Goal: Transaction & Acquisition: Book appointment/travel/reservation

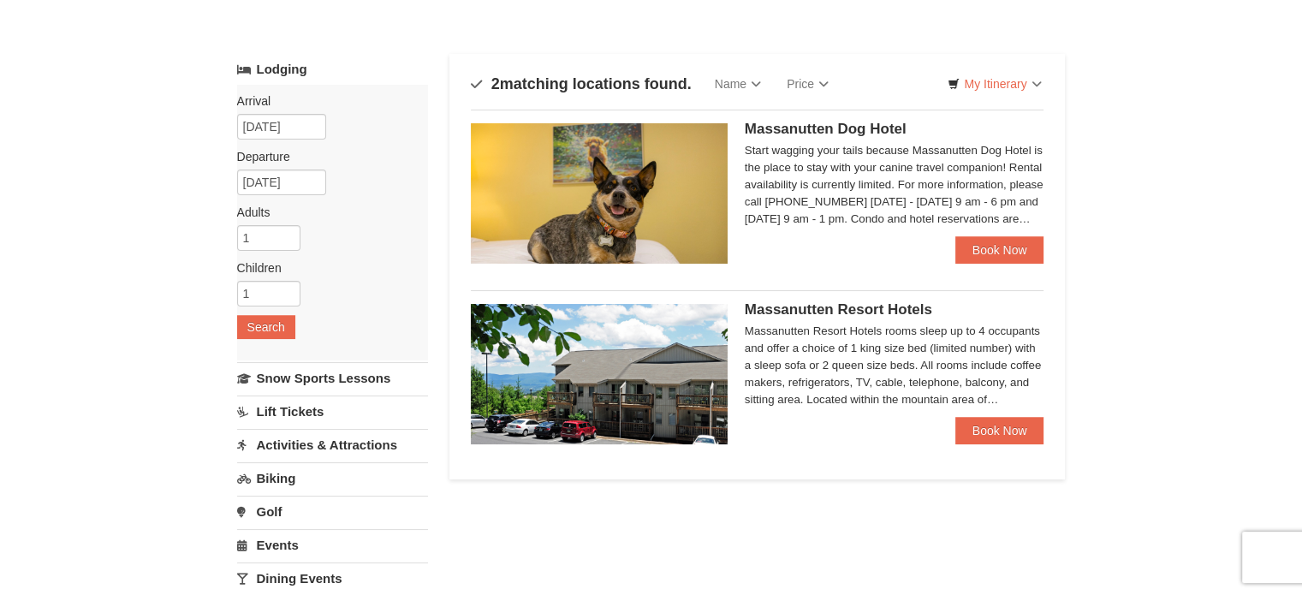
scroll to position [57, 0]
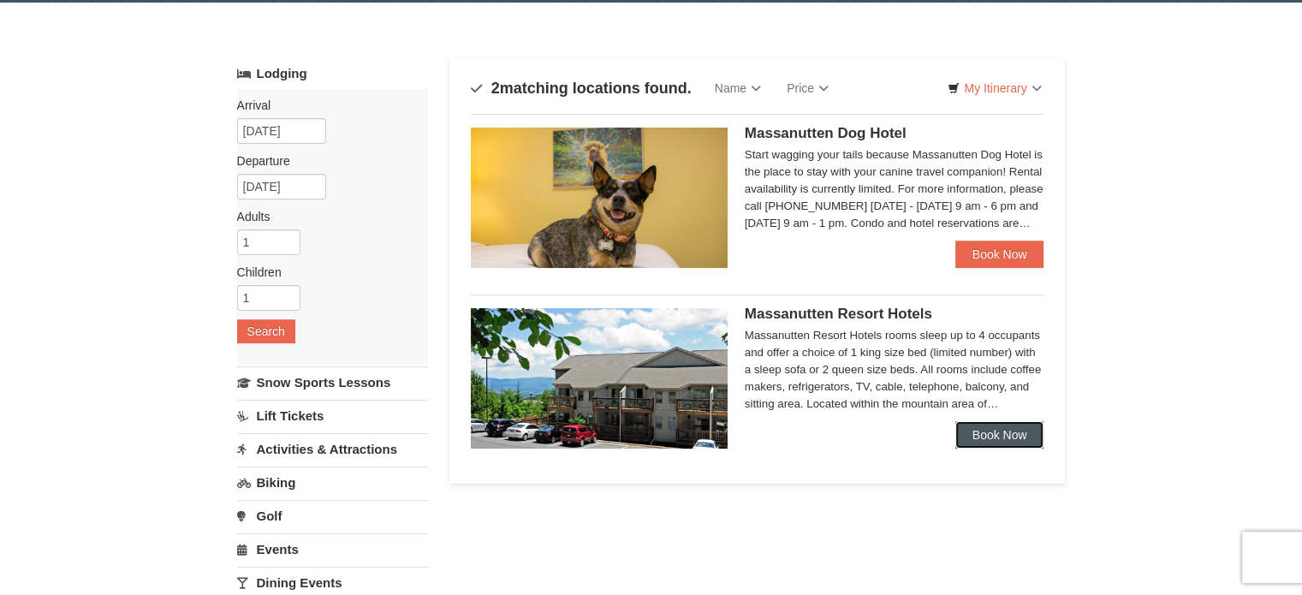
click at [998, 429] on link "Book Now" at bounding box center [999, 434] width 89 height 27
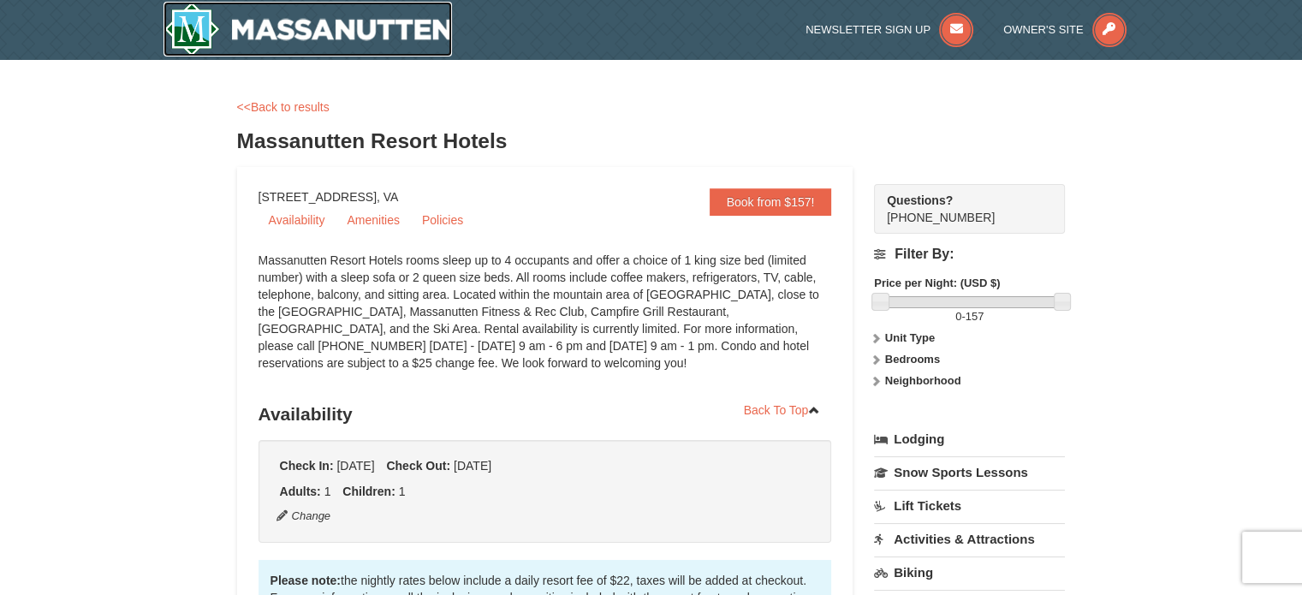
click at [260, 32] on img at bounding box center [307, 29] width 289 height 55
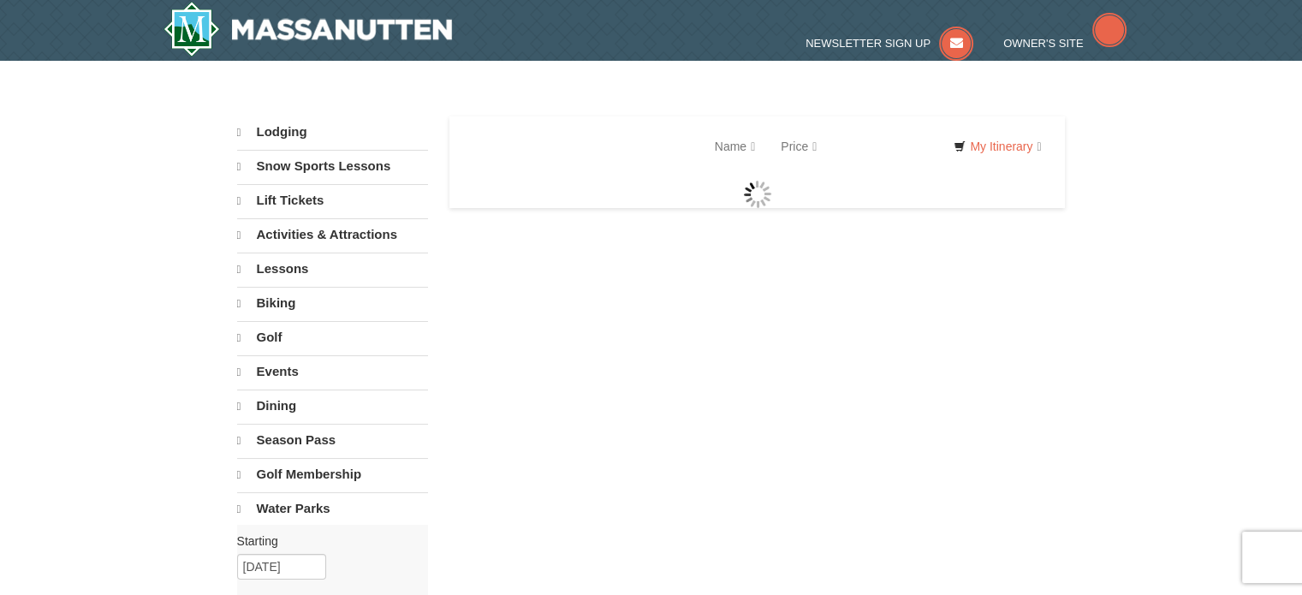
select select "9"
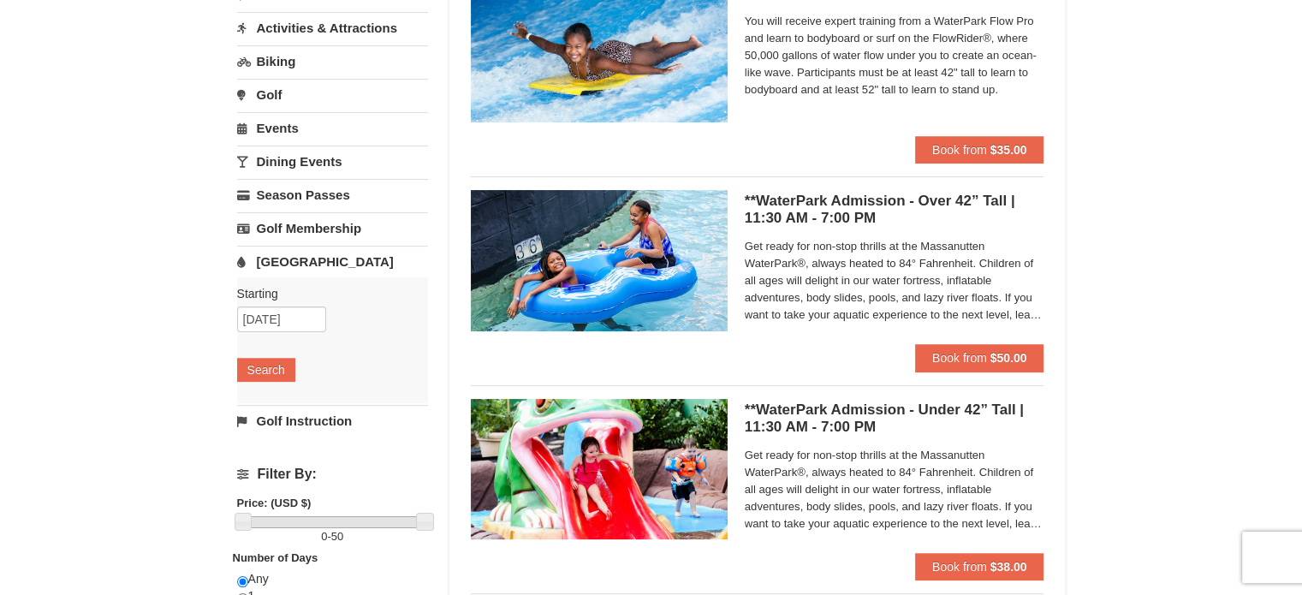
scroll to position [211, 0]
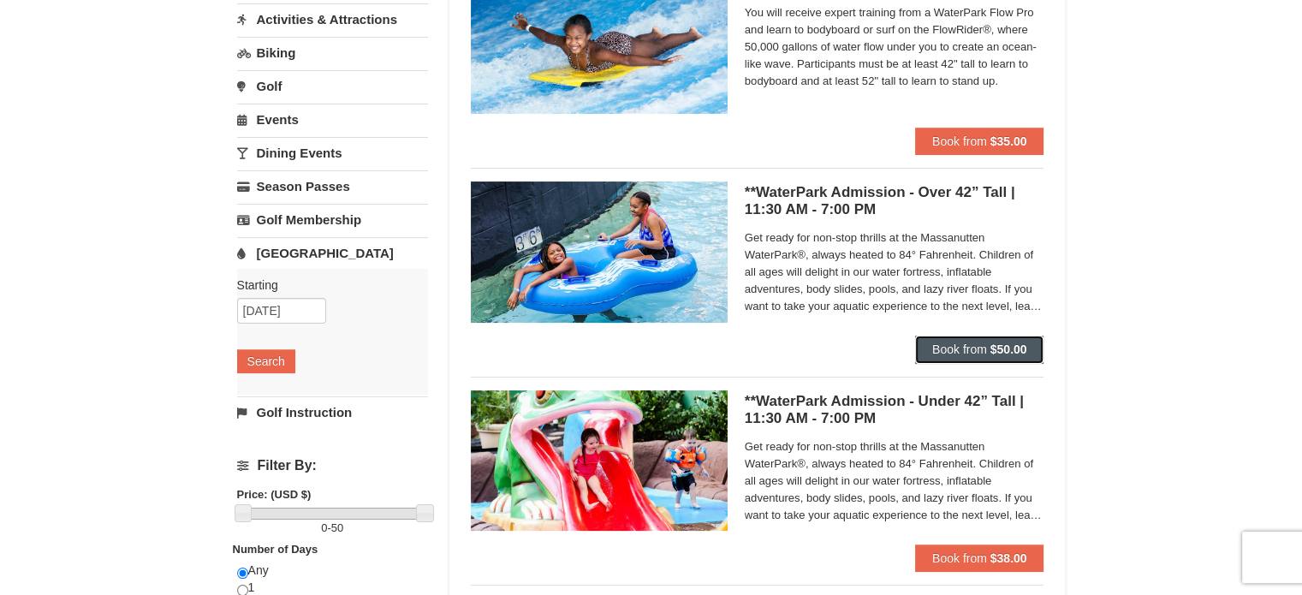
click at [952, 341] on button "Book from $50.00" at bounding box center [979, 348] width 129 height 27
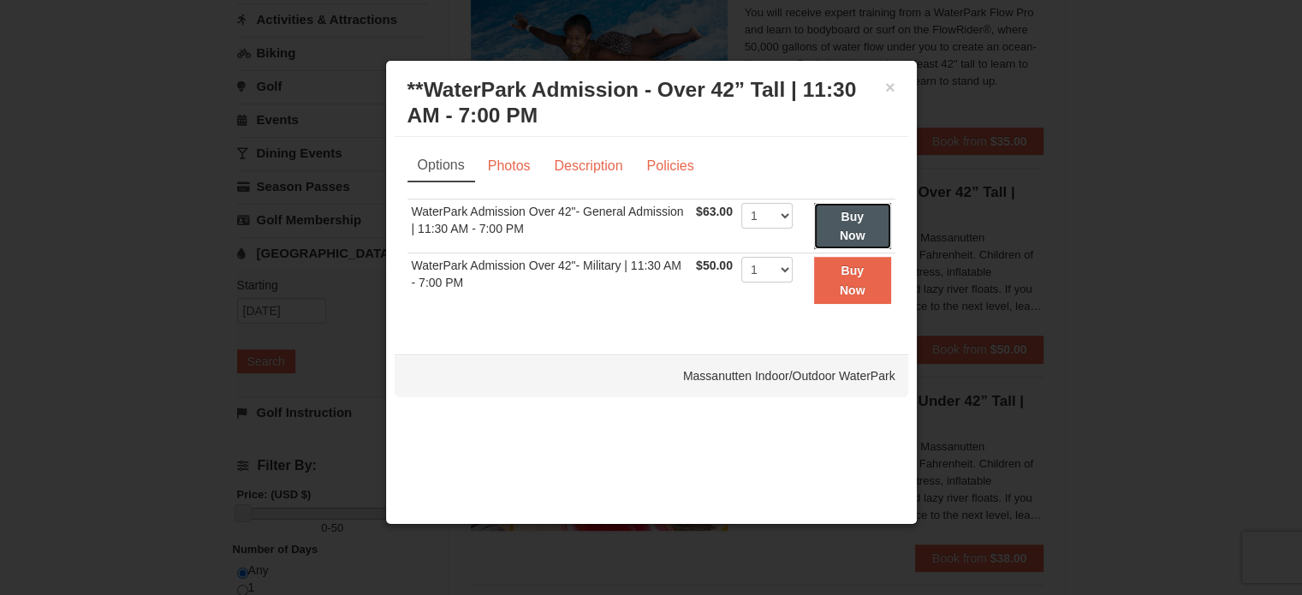
click at [851, 212] on strong "Buy Now" at bounding box center [853, 226] width 26 height 33
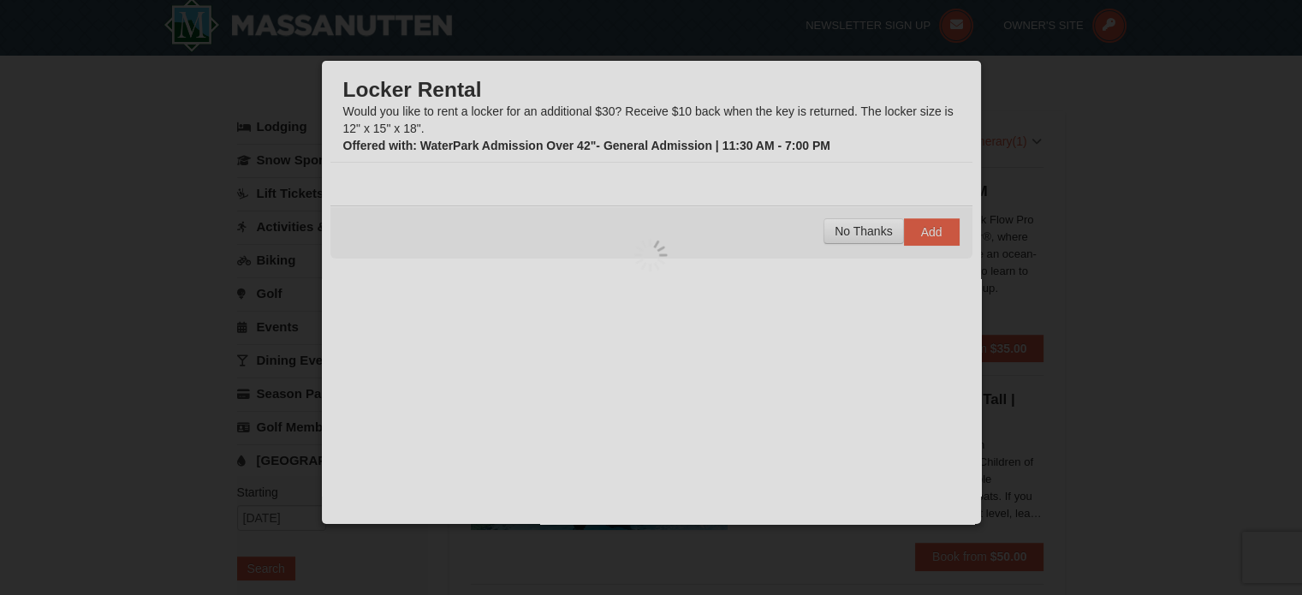
scroll to position [5, 0]
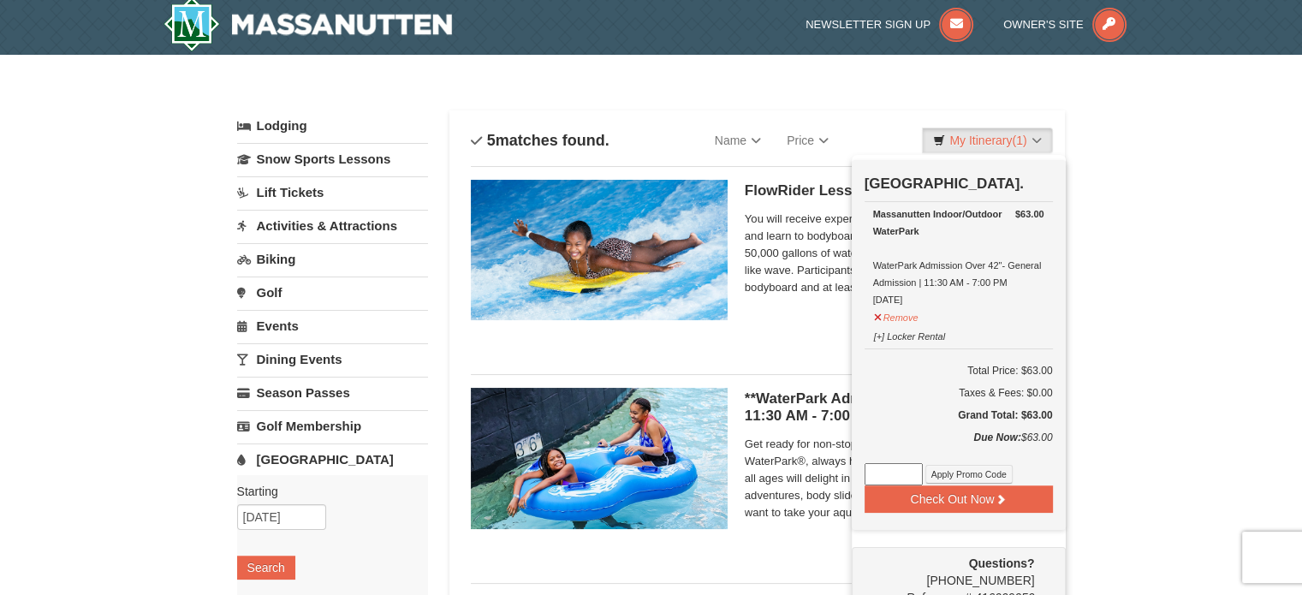
click at [851, 220] on div "Check Out Now [GEOGRAPHIC_DATA]. $63.00 Massanutten Indoor/Outdoor WaterPark Wa…" at bounding box center [958, 345] width 214 height 371
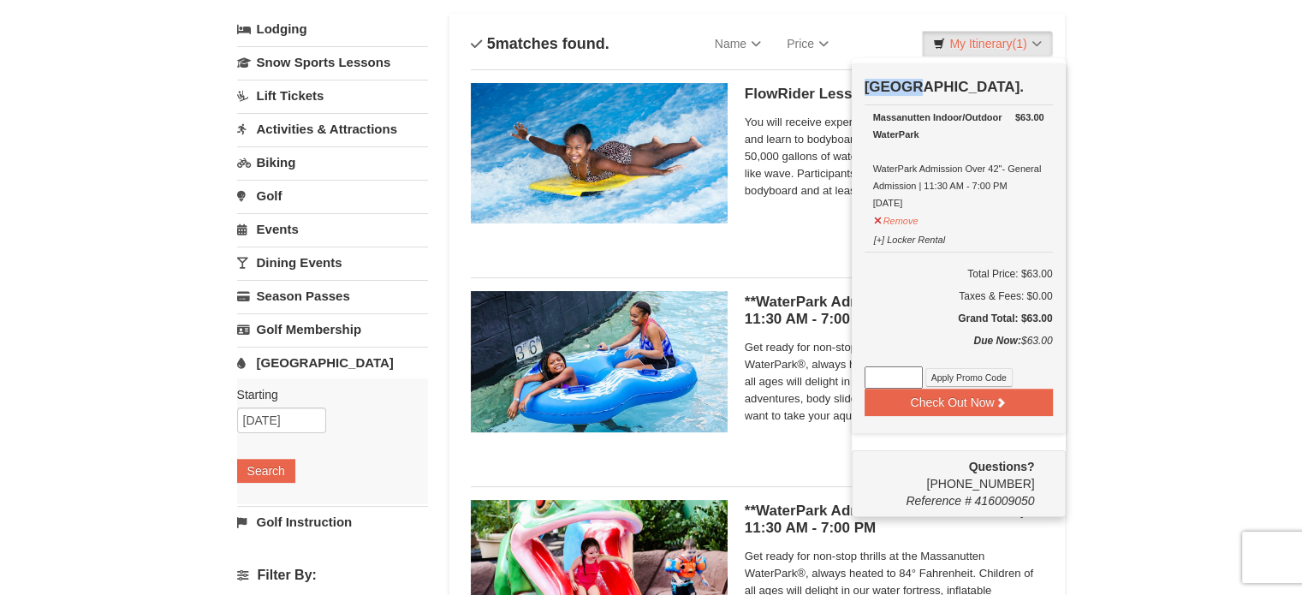
scroll to position [0, 0]
